Goal: Task Accomplishment & Management: Use online tool/utility

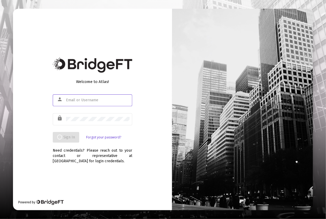
click at [68, 101] on input "text" at bounding box center [98, 100] width 64 height 4
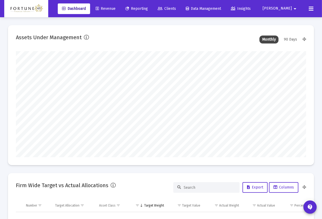
scroll to position [106, 290]
click at [192, 2] on div "Dashboard Revenue Reporting Clients Data Management Insights [PERSON_NAME]" at bounding box center [161, 8] width 314 height 17
click at [180, 11] on link "Clients" at bounding box center [167, 8] width 27 height 11
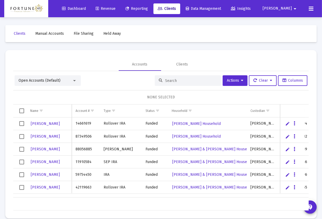
click at [176, 6] on span "Clients" at bounding box center [167, 8] width 18 height 5
click at [163, 8] on icon at bounding box center [160, 9] width 5 height 4
drag, startPoint x: 279, startPoint y: 113, endPoint x: 282, endPoint y: 118, distance: 5.2
click at [278, 118] on div "Name Name Account # Type Status Household Custodian Balance Advisor Code Fee St…" at bounding box center [161, 157] width 296 height 106
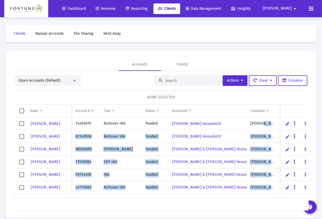
drag, startPoint x: 282, startPoint y: 118, endPoint x: 277, endPoint y: 118, distance: 4.5
click at [277, 118] on div "[PERSON_NAME] 14661619 Rollover IRA Funded [PERSON_NAME] Household [PERSON_NAME…" at bounding box center [161, 157] width 296 height 80
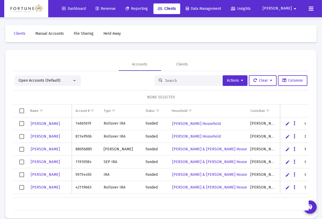
click at [107, 56] on mat-card "Accounts Clients Open Accounts (Default) Actions Clear Columns NONE SELECTED Na…" at bounding box center [161, 134] width 312 height 168
click at [308, 208] on div "$217,552,492.42" at bounding box center [161, 203] width 296 height 13
drag, startPoint x: 307, startPoint y: 208, endPoint x: 336, endPoint y: 215, distance: 29.9
click at [322, 215] on html "Dashboard Revenue Reporting Clients Data Management Insights [PERSON_NAME] Inte…" at bounding box center [161, 109] width 322 height 219
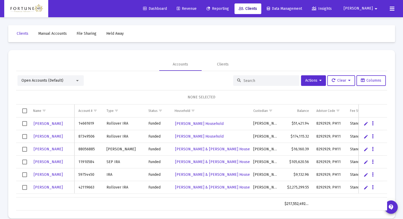
click at [326, 111] on div "Fee Structure(s)" at bounding box center [361, 111] width 23 height 4
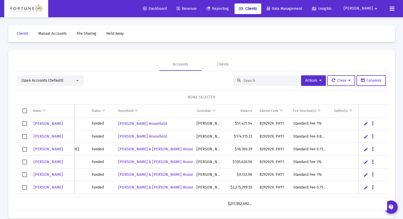
scroll to position [0, 103]
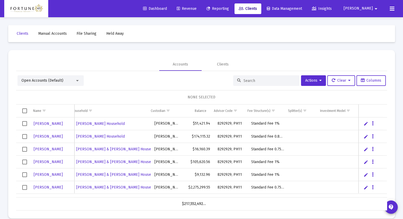
click at [273, 109] on span "Show filter options for column 'Fee Structure(s)'" at bounding box center [274, 111] width 4 height 4
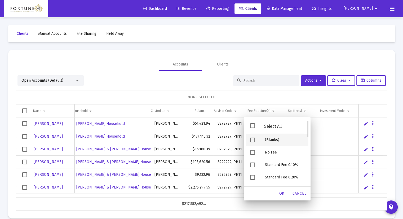
click at [276, 138] on div "(Blanks)" at bounding box center [285, 140] width 48 height 12
click at [285, 193] on span "OK" at bounding box center [281, 193] width 5 height 5
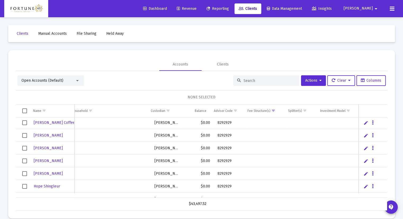
scroll to position [0, 0]
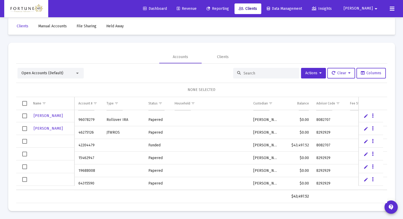
click at [255, 73] on input at bounding box center [270, 73] width 52 height 5
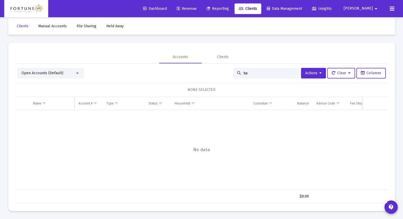
type input "h"
click at [292, 52] on div "Accounts Clients" at bounding box center [201, 57] width 371 height 13
click at [326, 104] on div "Fee Structure(s)" at bounding box center [361, 103] width 23 height 4
drag, startPoint x: 357, startPoint y: 104, endPoint x: 274, endPoint y: 51, distance: 98.7
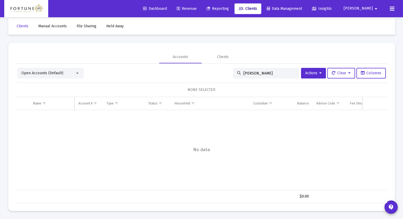
click at [274, 51] on div "Accounts Clients" at bounding box center [201, 57] width 371 height 13
click at [301, 101] on td "Fee Structure(s)" at bounding box center [298, 103] width 40 height 13
click at [307, 103] on span "Show filter options for column 'Fee Structure(s)'" at bounding box center [307, 103] width 4 height 4
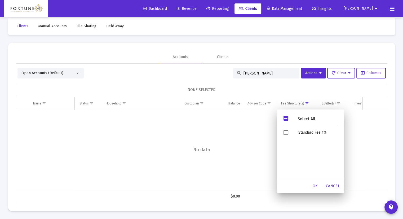
click at [300, 116] on div "Select All" at bounding box center [310, 120] width 63 height 14
click at [287, 118] on span "Filter options" at bounding box center [286, 118] width 5 height 5
click at [244, 8] on icon at bounding box center [241, 9] width 5 height 4
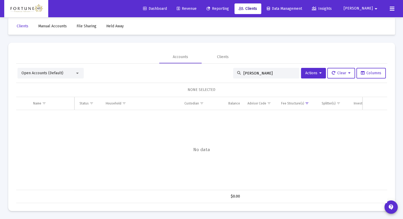
click at [267, 78] on div "Open Accounts (Default) [PERSON_NAME] Actions Clear Columns NONE SELECTED Name …" at bounding box center [201, 135] width 371 height 135
click at [264, 71] on div "[PERSON_NAME]" at bounding box center [266, 73] width 66 height 11
click at [259, 70] on div "[PERSON_NAME]" at bounding box center [266, 73] width 66 height 11
click at [244, 74] on input "[PERSON_NAME]" at bounding box center [270, 73] width 52 height 5
click at [257, 73] on input "[PERSON_NAME]" at bounding box center [270, 73] width 52 height 5
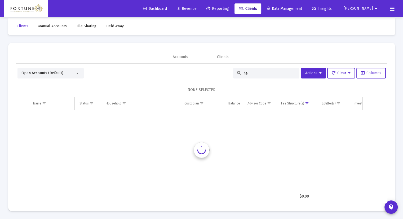
type input "h"
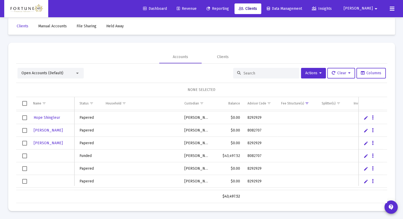
scroll to position [76, 0]
